Goal: Communication & Community: Ask a question

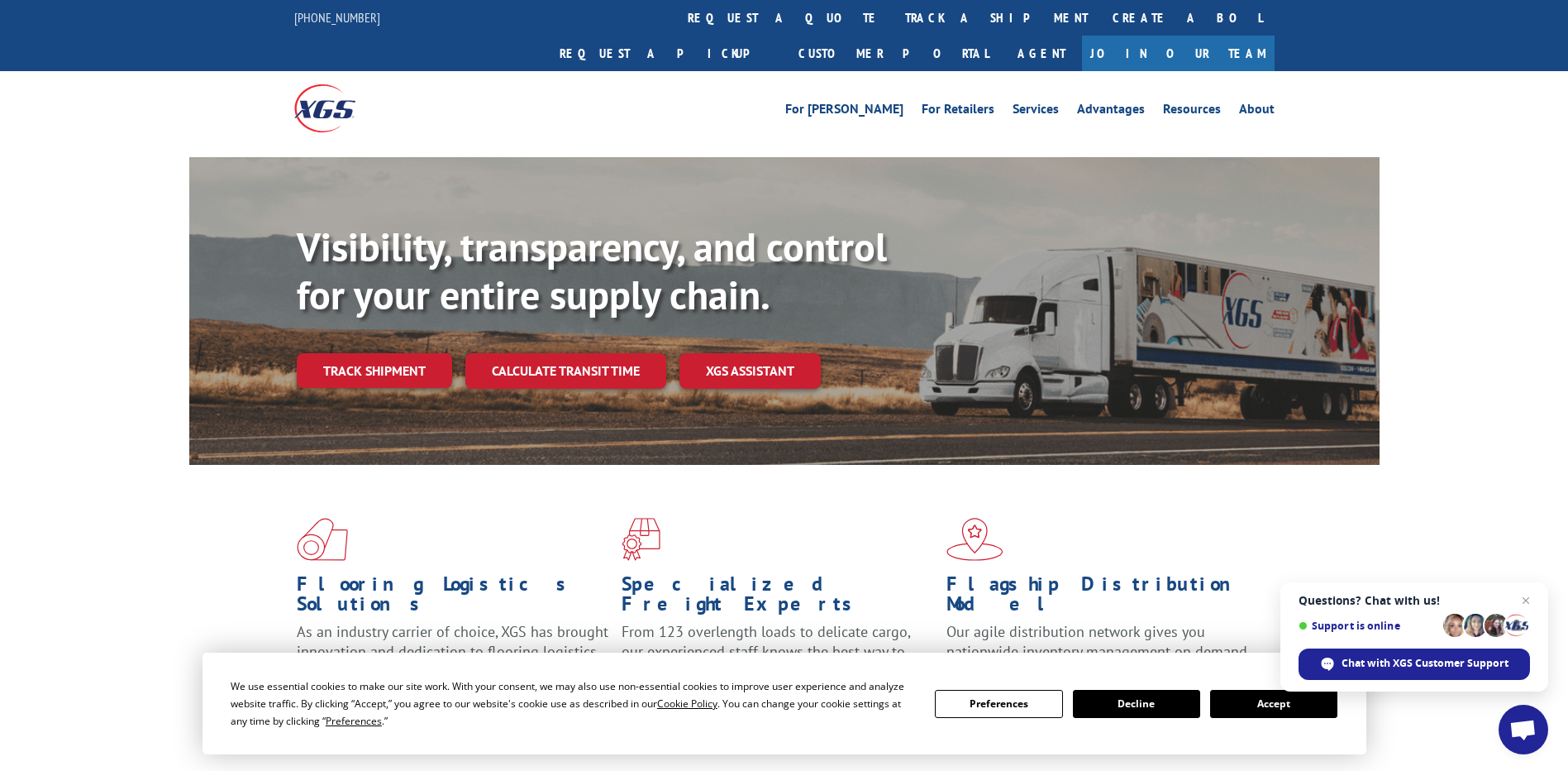
click at [1287, 704] on button "Accept" at bounding box center [1273, 703] width 127 height 28
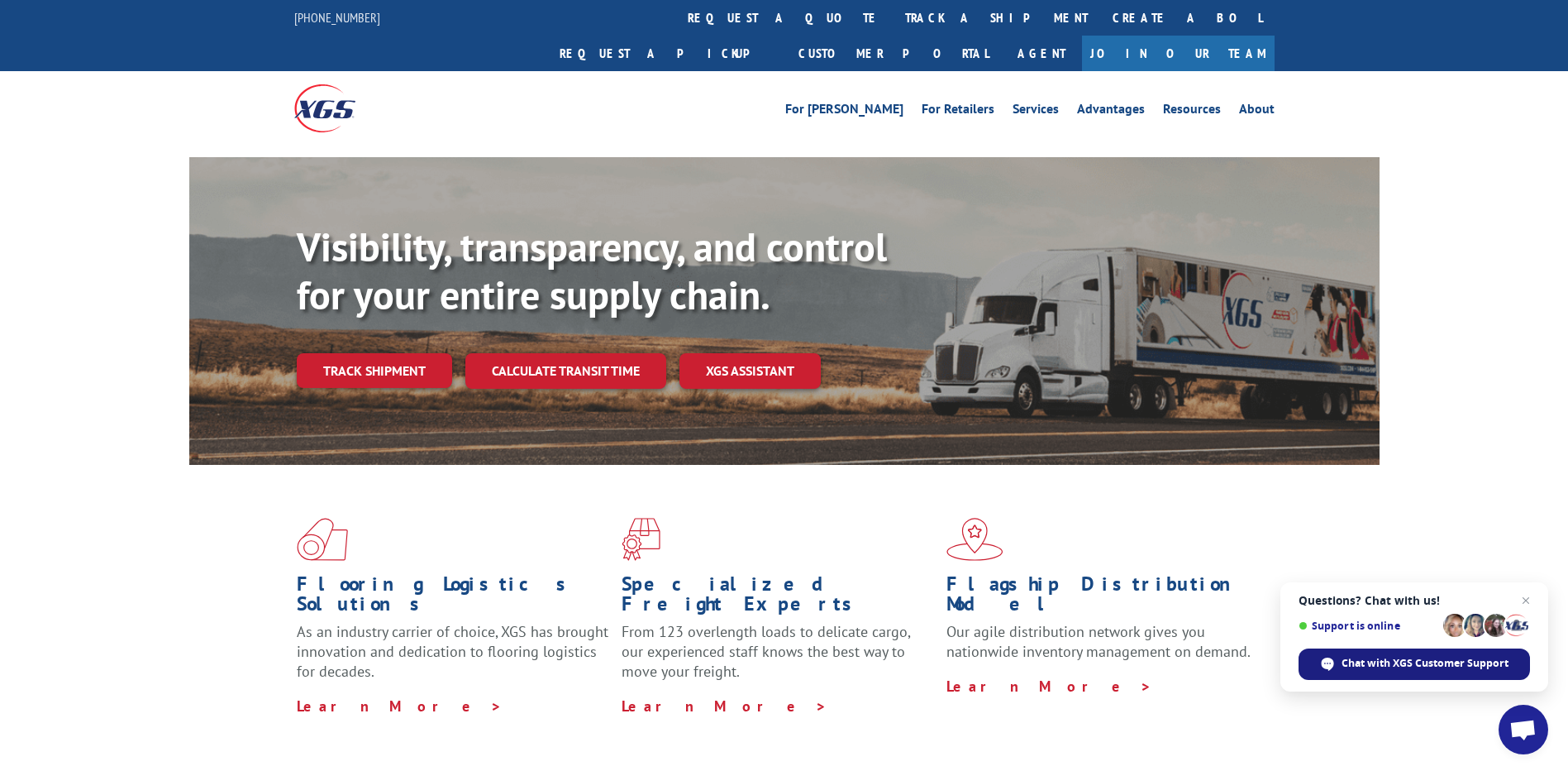
click at [1347, 659] on span "Chat with XGS Customer Support" at bounding box center [1425, 663] width 167 height 15
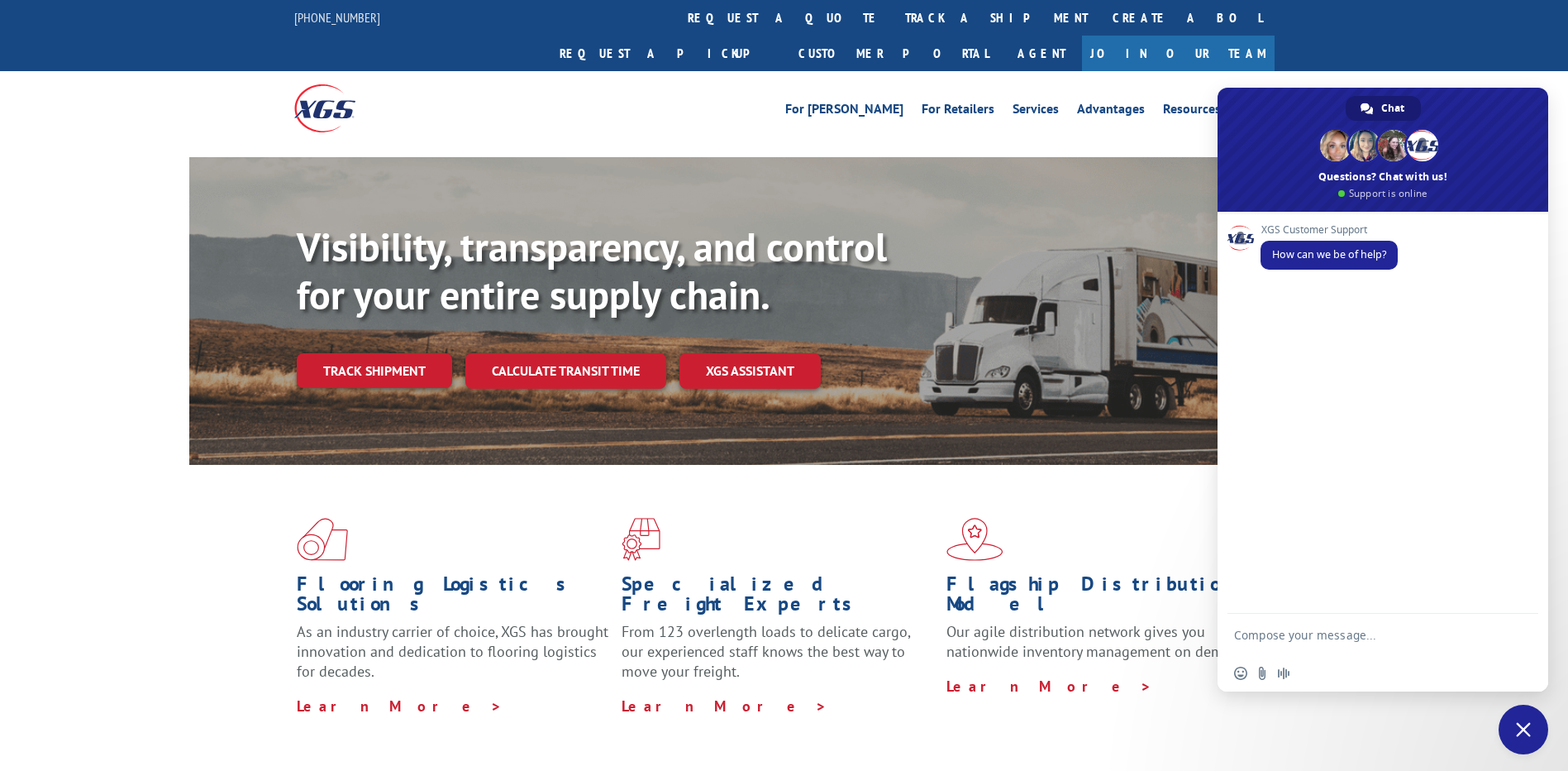
click at [1277, 643] on textarea "Compose your message..." at bounding box center [1367, 634] width 265 height 41
type textarea "pickup info"
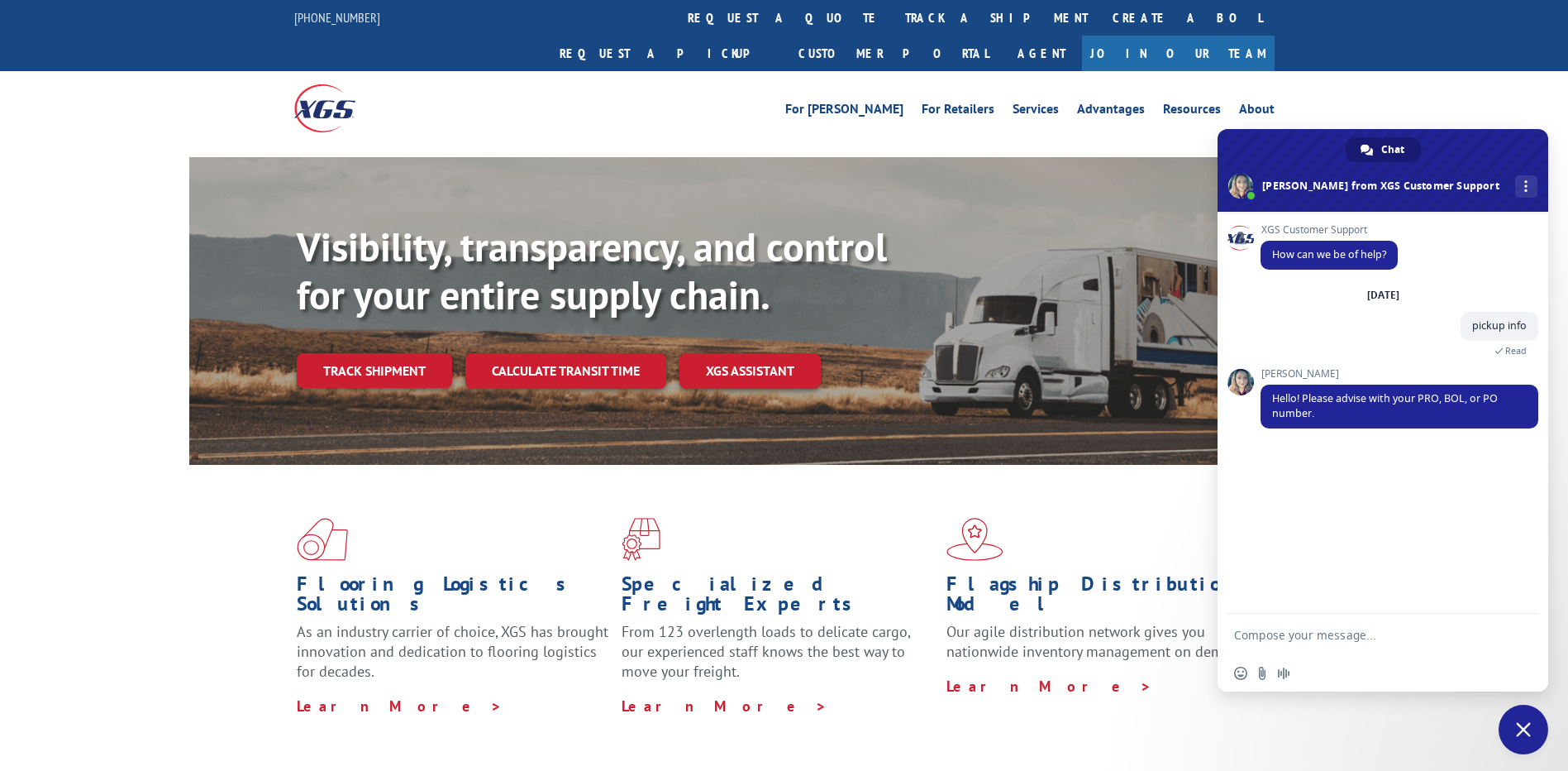
click at [1295, 638] on textarea "Compose your message..." at bounding box center [1367, 634] width 265 height 41
paste textarea "Hi good morning need info about pickup numbers 524313764 and 524274697 need to …"
type textarea "Hi good morning need info about pickup numbers 524313764 and 524274697 need to …"
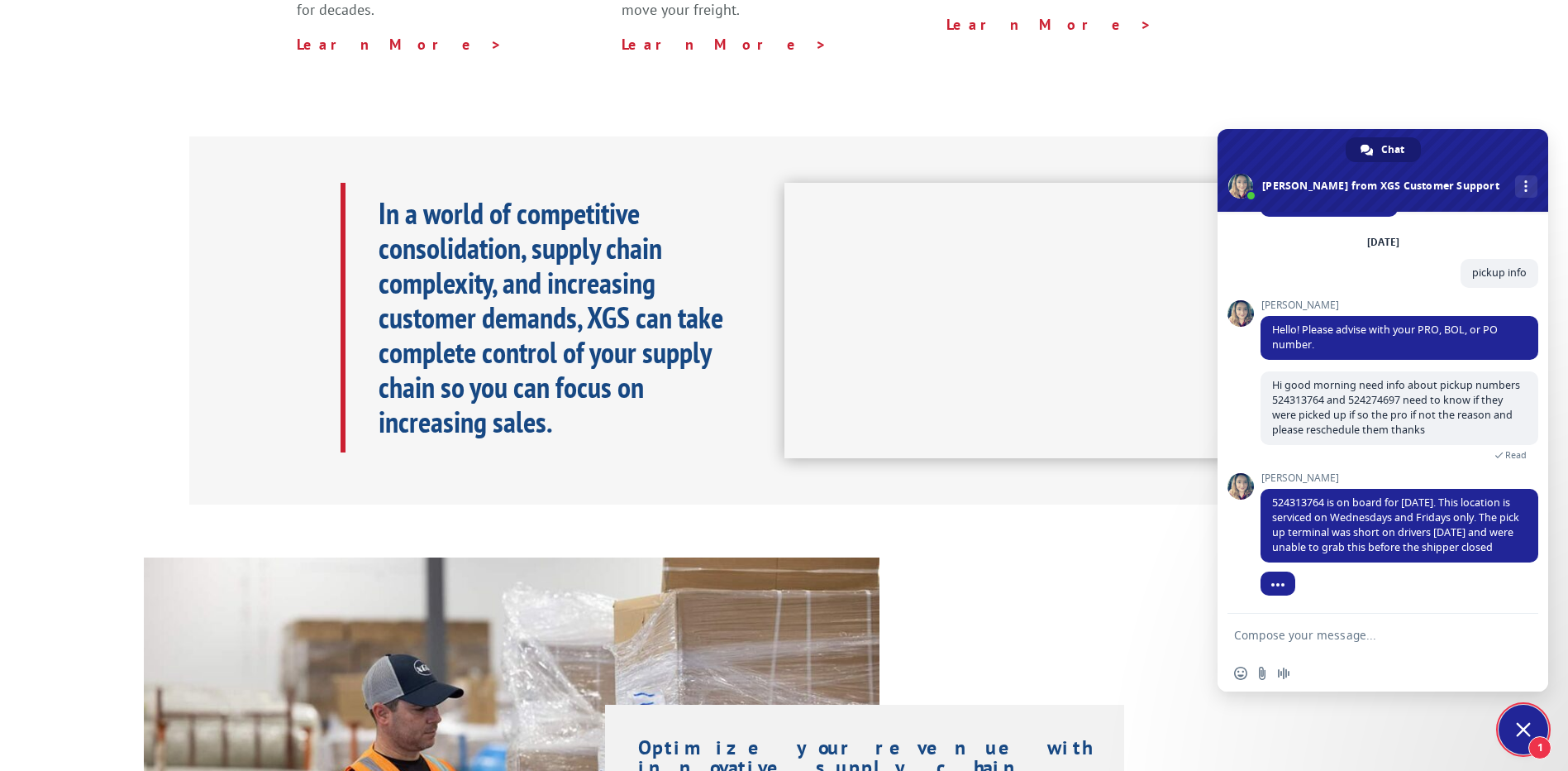
scroll to position [98, 0]
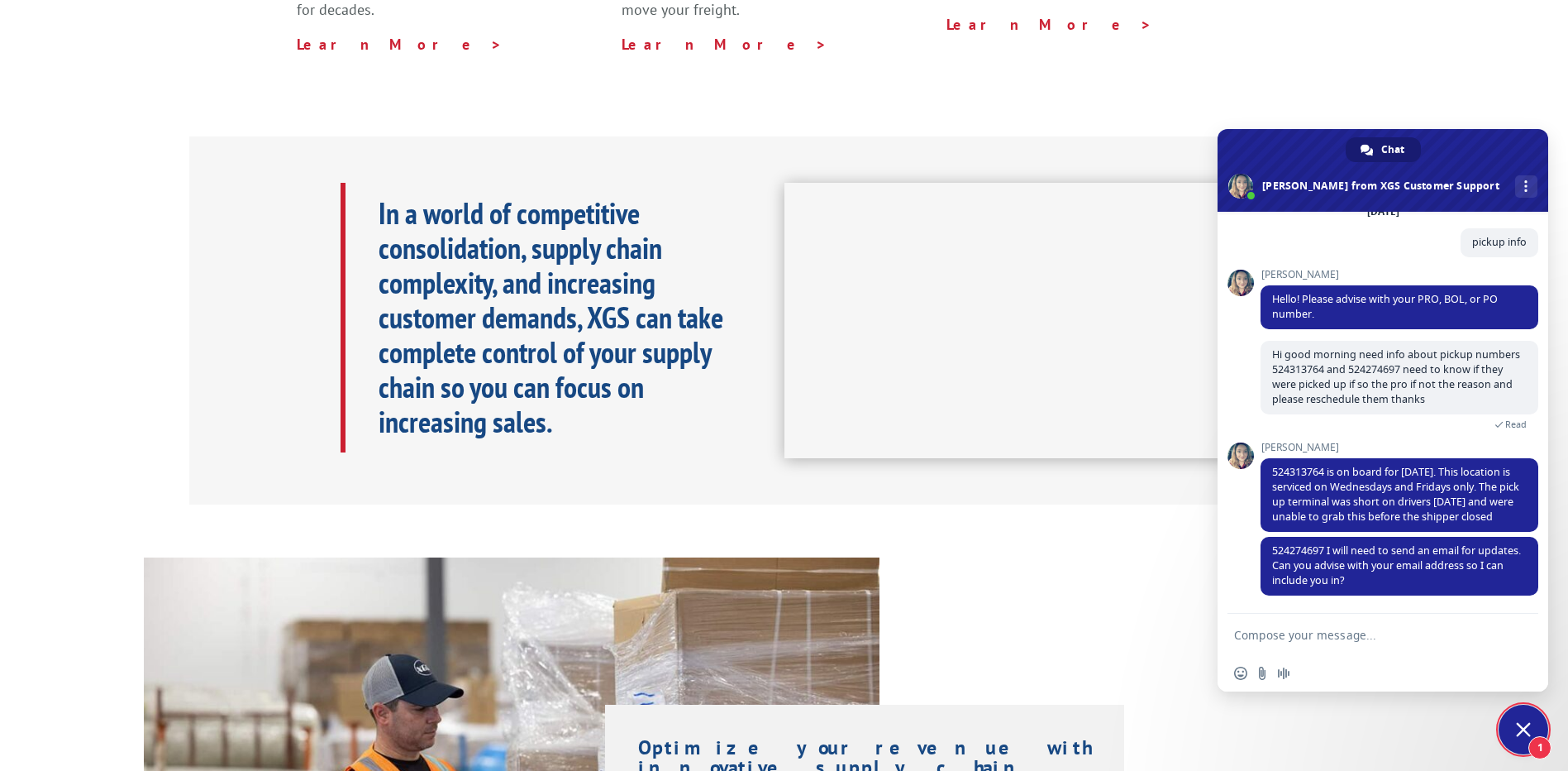
click at [1274, 637] on textarea "Compose your message..." at bounding box center [1367, 634] width 265 height 41
type textarea "yes [EMAIL_ADDRESS][DOMAIN_NAME]"
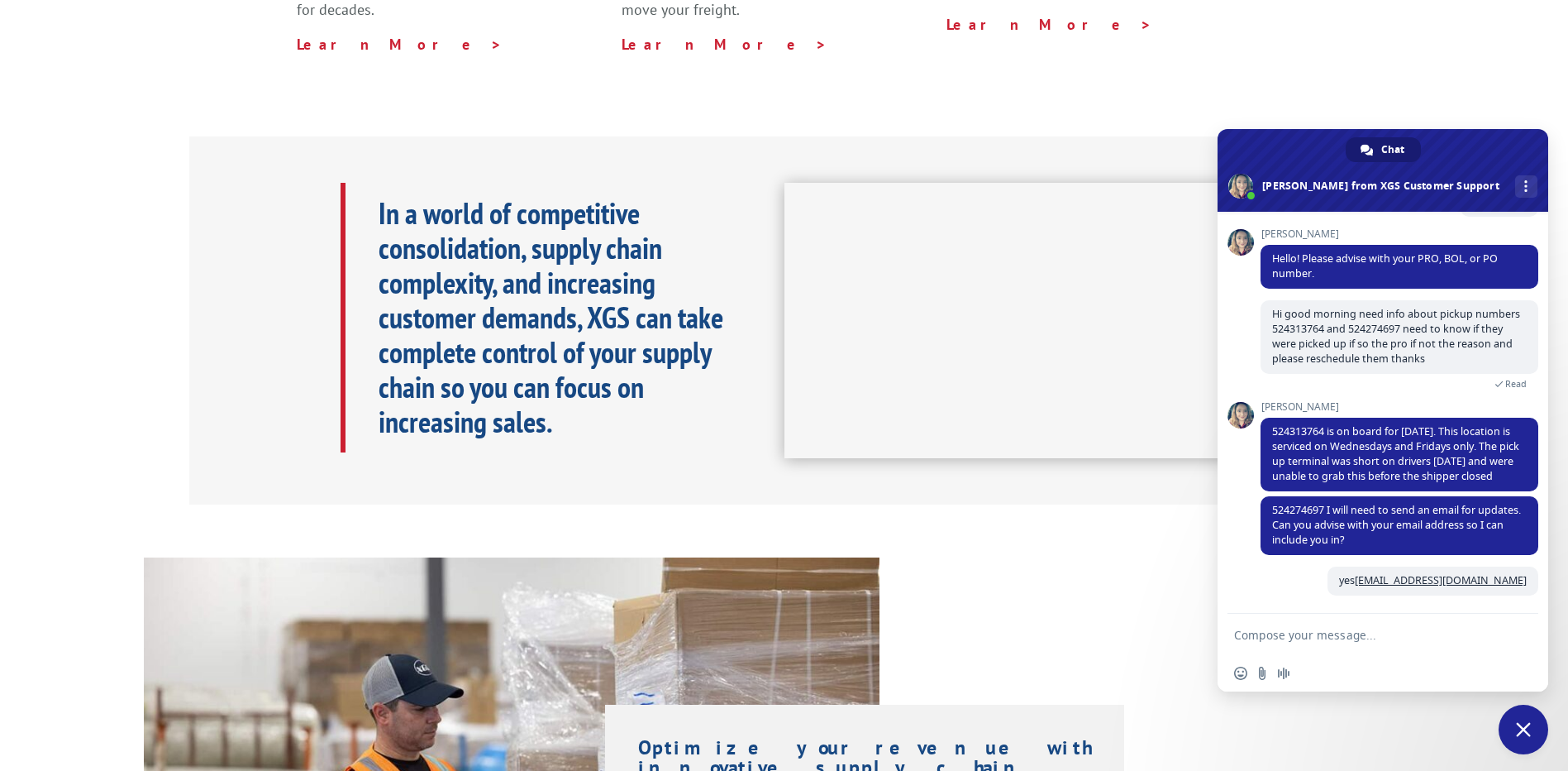
scroll to position [139, 0]
